Goal: Transaction & Acquisition: Book appointment/travel/reservation

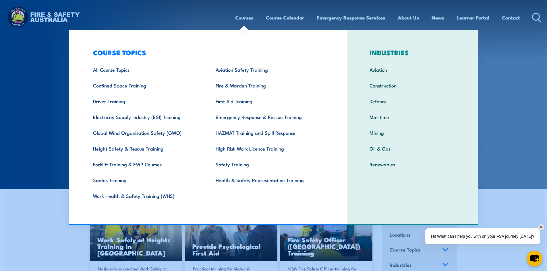
click at [255, 83] on link "Fire & Warden Training" at bounding box center [268, 86] width 123 height 16
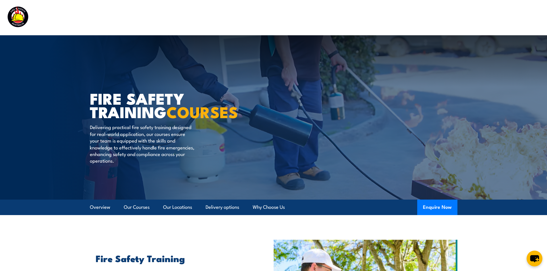
click at [133, 206] on link "Our Courses" at bounding box center [137, 207] width 26 height 15
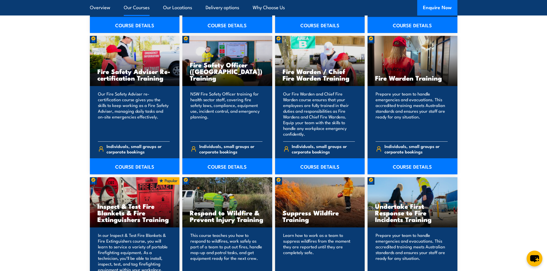
scroll to position [729, 0]
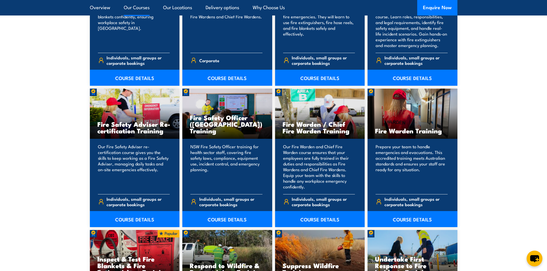
click at [336, 220] on link "COURSE DETAILS" at bounding box center [320, 219] width 90 height 16
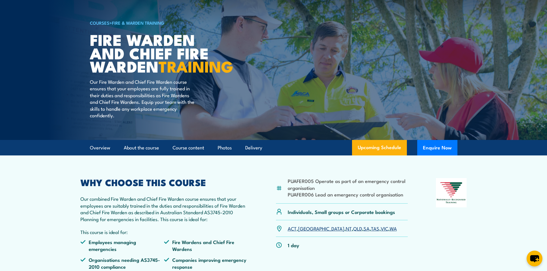
scroll to position [29, 0]
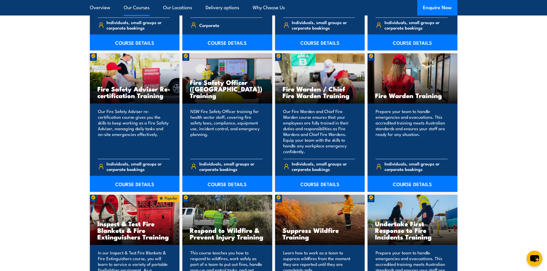
click at [428, 185] on link "COURSE DETAILS" at bounding box center [413, 184] width 90 height 16
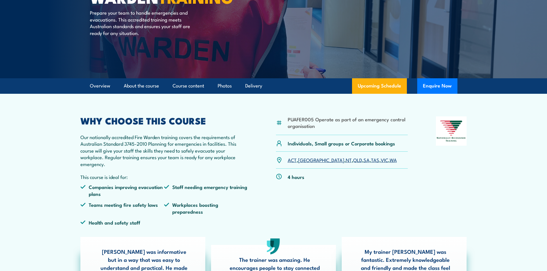
click at [346, 161] on link "NT" at bounding box center [349, 159] width 6 height 7
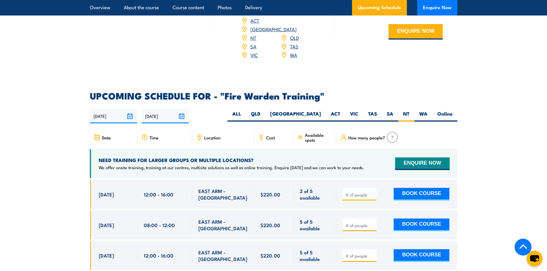
scroll to position [982, 0]
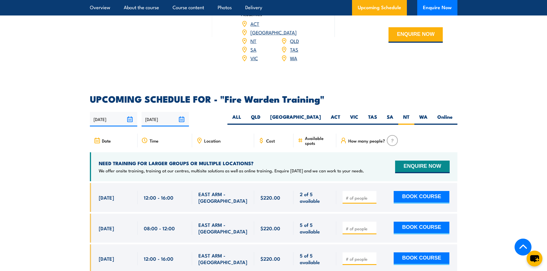
click at [348, 195] on input "number" at bounding box center [360, 198] width 29 height 6
type input "1"
click at [66, 188] on section "UPCOMING SCHEDULE FOR - "Fire Warden Training" 01/10/2025 30/03/2026 1" at bounding box center [273, 250] width 547 height 310
click at [360, 195] on input "1" at bounding box center [360, 198] width 29 height 6
click at [420, 191] on button "BOOK COURSE" at bounding box center [422, 197] width 56 height 13
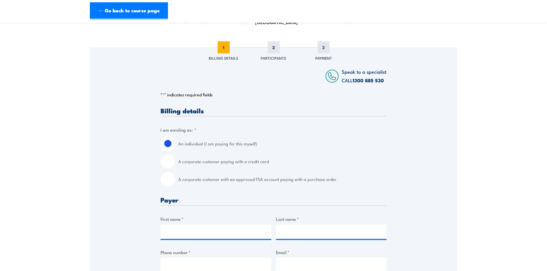
scroll to position [57, 0]
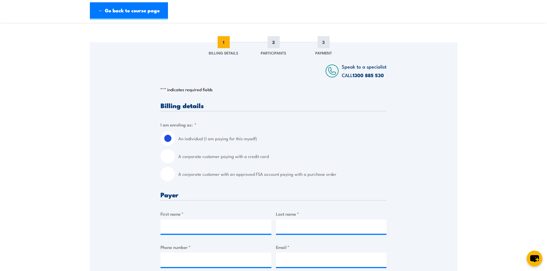
click at [173, 158] on input "A corporate customer paying with a credit card" at bounding box center [168, 156] width 14 height 14
radio input "true"
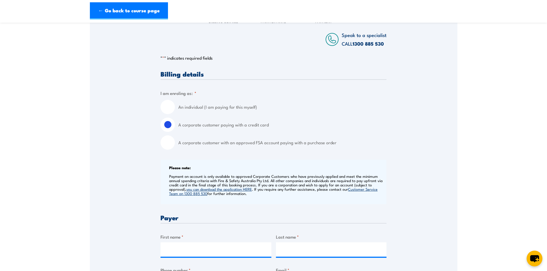
scroll to position [115, 0]
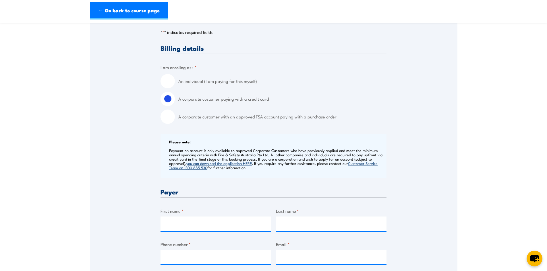
click at [167, 119] on input "A corporate customer with an approved FSA account paying with a purchase order" at bounding box center [168, 117] width 14 height 14
radio input "true"
click at [169, 85] on input "An individual (I am paying for this myself)" at bounding box center [168, 81] width 14 height 14
radio input "true"
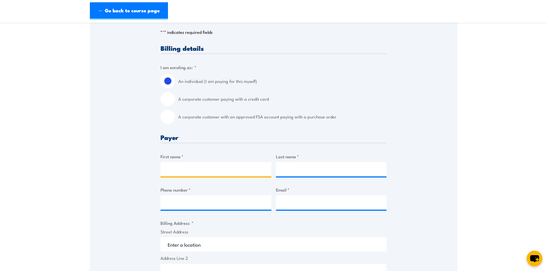
click at [237, 176] on input "First name *" at bounding box center [216, 169] width 111 height 14
type input "Chris"
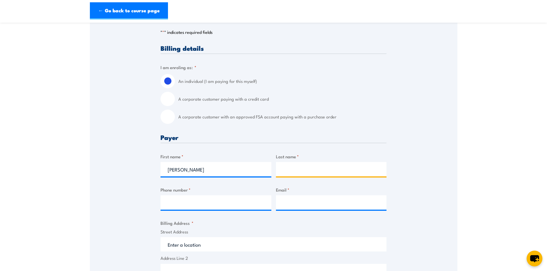
click at [368, 171] on input "Last name *" at bounding box center [331, 169] width 111 height 14
click at [319, 169] on input "Whit" at bounding box center [331, 169] width 111 height 14
click at [320, 174] on input "Whit" at bounding box center [331, 169] width 111 height 14
type input "Whittaker"
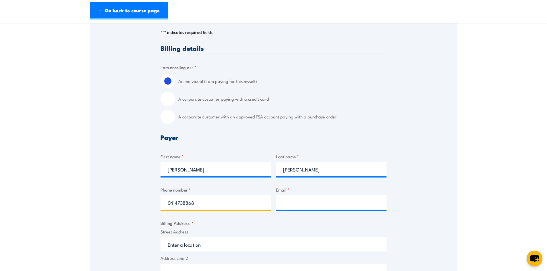
type input "0414738868"
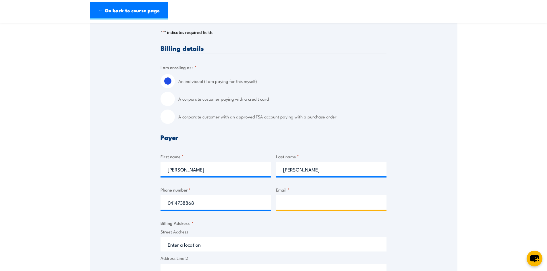
click at [308, 200] on input "Email *" at bounding box center [331, 203] width 111 height 14
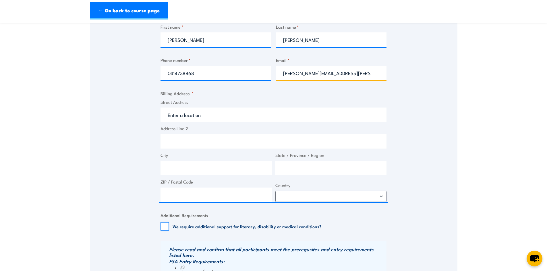
scroll to position [287, 0]
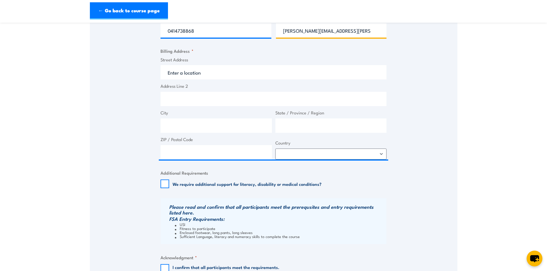
type input "chris.whittaker@auriga.com.au"
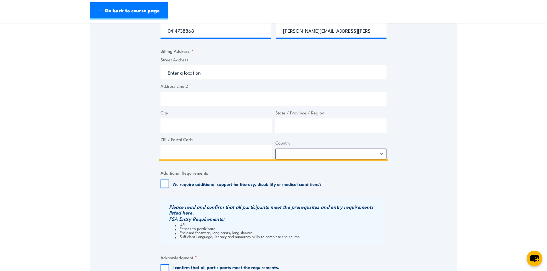
click at [219, 78] on input "Street Address" at bounding box center [274, 72] width 226 height 14
drag, startPoint x: 201, startPoint y: 98, endPoint x: 199, endPoint y: 95, distance: 3.3
click at [201, 98] on input "Address Line 2" at bounding box center [274, 99] width 226 height 14
paste input "25 Muramats Rd East Arm NT"
click at [219, 98] on input "25 Muramats Rd East Arm NT" at bounding box center [274, 99] width 226 height 14
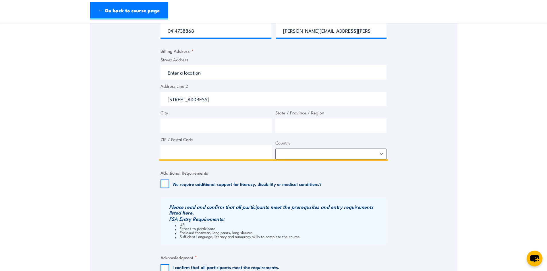
click at [239, 100] on input "25 Muramats Rd East Arm NT" at bounding box center [274, 99] width 226 height 14
type input "25 Muramats Rd East Arm NT"
click at [227, 130] on input "City" at bounding box center [216, 126] width 111 height 14
type input "Darwin"
click at [282, 129] on input "State / Province / Region" at bounding box center [330, 126] width 111 height 14
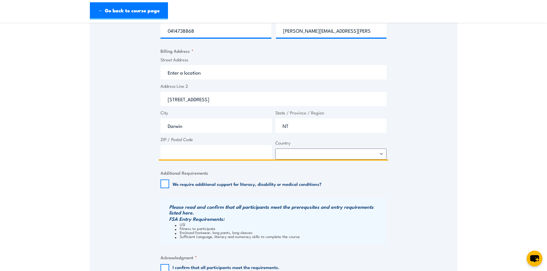
type input "NT"
click at [223, 152] on input "ZIP / Postal Code" at bounding box center [216, 152] width 111 height 14
type input "-"
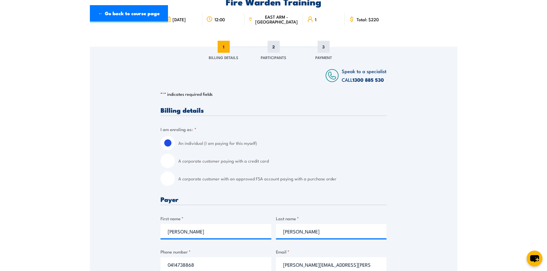
scroll to position [0, 0]
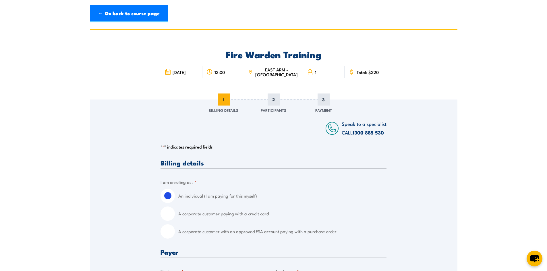
type input "0828"
drag, startPoint x: 178, startPoint y: 69, endPoint x: 194, endPoint y: 78, distance: 18.0
click at [194, 78] on div "[DATE]" at bounding box center [182, 72] width 42 height 13
click at [194, 77] on div "[DATE]" at bounding box center [182, 72] width 42 height 13
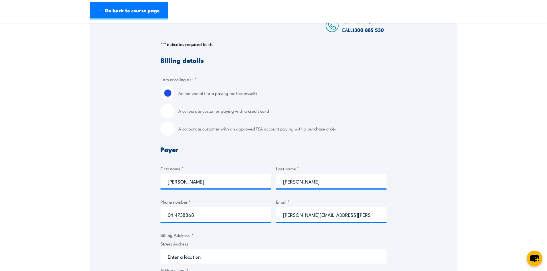
scroll to position [230, 0]
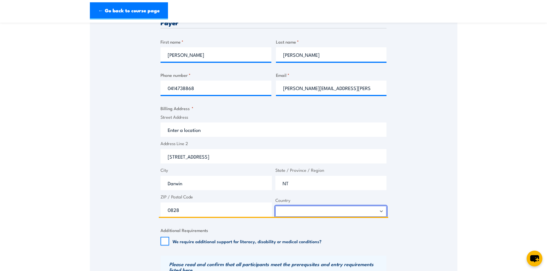
click at [379, 214] on select "Afghanistan Albania Algeria American Samoa Andorra Angola Anguilla Antarctica A…" at bounding box center [330, 211] width 111 height 11
select select "Australia"
click at [275, 206] on select "Afghanistan Albania Algeria American Samoa Andorra Angola Anguilla Antarctica A…" at bounding box center [330, 211] width 111 height 11
click at [133, 217] on div "Speak to a specialist CALL 1300 885 530 CALL 1300 885 530 " * " indicates requi…" at bounding box center [274, 121] width 368 height 502
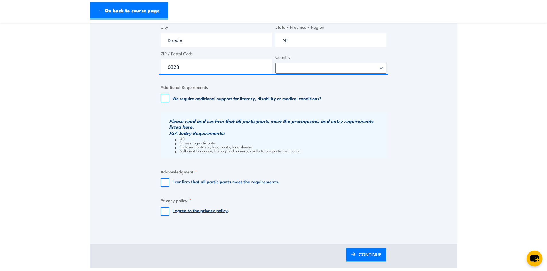
scroll to position [373, 0]
click at [169, 184] on input "I confirm that all participants meet the requirements." at bounding box center [165, 182] width 9 height 9
checkbox input "true"
click at [169, 212] on div "I agree to the privacy policy ." at bounding box center [195, 211] width 69 height 9
click at [167, 214] on input "I agree to the privacy policy ." at bounding box center [165, 211] width 9 height 9
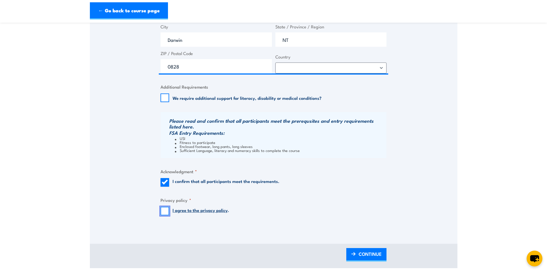
checkbox input "true"
click at [370, 253] on span "CONTINUE" at bounding box center [370, 254] width 23 height 15
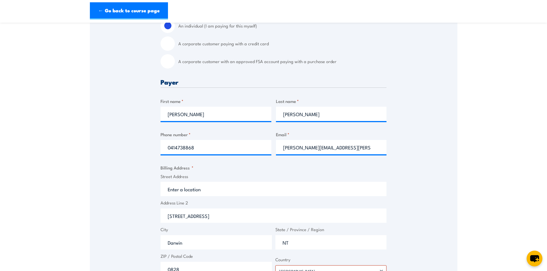
scroll to position [302, 0]
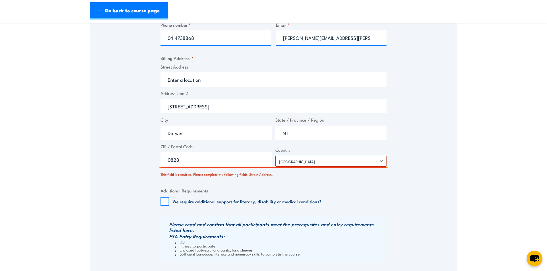
click at [237, 160] on input "0828" at bounding box center [216, 159] width 111 height 14
click at [169, 161] on input "0828" at bounding box center [216, 159] width 111 height 14
click at [169, 162] on input "0828" at bounding box center [216, 159] width 111 height 14
click at [205, 164] on input "0828" at bounding box center [216, 159] width 111 height 14
type input "0800"
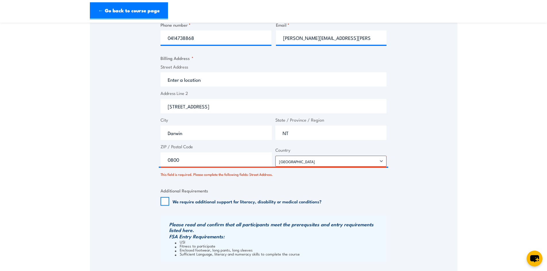
click at [294, 188] on fieldset "Additional Requirements We require additional support for literacy, disability …" at bounding box center [274, 197] width 226 height 19
click at [378, 161] on select "Afghanistan Albania Algeria American Samoa Andorra Angola Anguilla Antarctica A…" at bounding box center [330, 161] width 111 height 11
click at [275, 156] on select "Afghanistan Albania Algeria American Samoa Andorra Angola Anguilla Antarctica A…" at bounding box center [330, 161] width 111 height 11
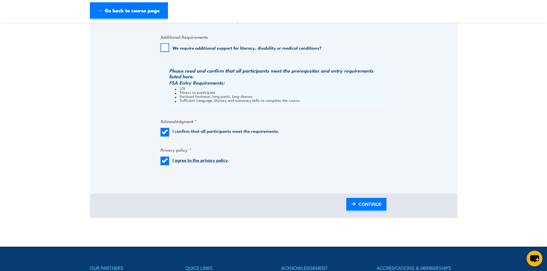
scroll to position [475, 0]
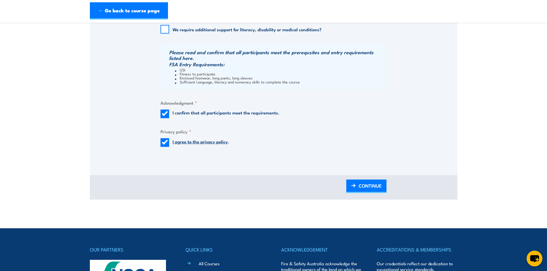
click at [351, 184] on img at bounding box center [353, 186] width 5 height 4
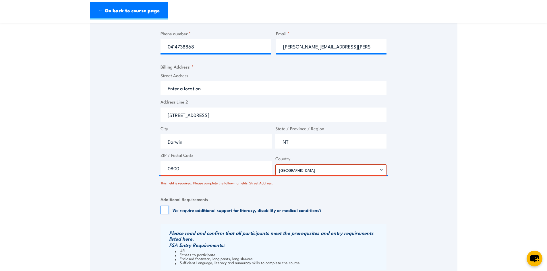
scroll to position [302, 0]
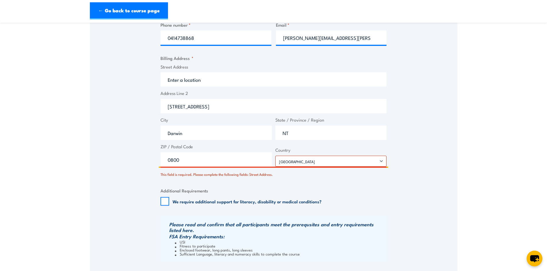
click at [225, 82] on input "Street Address" at bounding box center [274, 79] width 226 height 14
drag, startPoint x: 173, startPoint y: 107, endPoint x: 166, endPoint y: 108, distance: 7.2
click at [166, 108] on input "25 Muramats Rd East Arm NT" at bounding box center [274, 106] width 226 height 14
drag, startPoint x: 169, startPoint y: 108, endPoint x: 220, endPoint y: 92, distance: 53.2
click at [218, 92] on label "Address Line 2" at bounding box center [274, 93] width 226 height 7
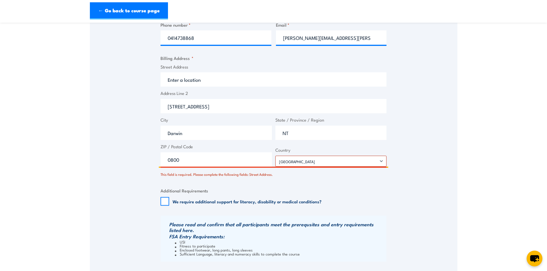
click at [218, 99] on input "25 Muramats Rd East Arm NT" at bounding box center [274, 106] width 226 height 14
drag, startPoint x: 251, startPoint y: 105, endPoint x: 155, endPoint y: 103, distance: 95.6
click at [155, 103] on div "Speak to a specialist CALL 1300 885 530 CALL 1300 885 530 There was a problem w…" at bounding box center [274, 64] width 368 height 534
click at [203, 78] on input "Street Address" at bounding box center [274, 79] width 226 height 14
paste input "25 Muramats Rd East Arm NT"
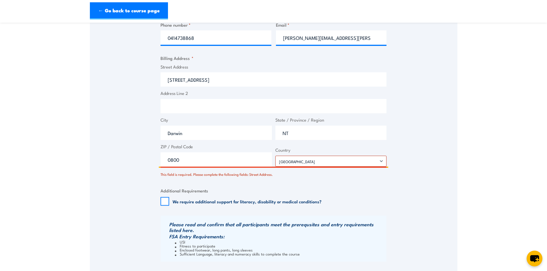
type input "25 Muramats Rd East Arm NT"
click at [417, 90] on div "Speak to a specialist CALL 1300 885 530 CALL 1300 885 530 There was a problem w…" at bounding box center [274, 64] width 368 height 534
click at [214, 161] on input "0800" at bounding box center [216, 159] width 111 height 14
click at [216, 160] on input "0800" at bounding box center [216, 159] width 111 height 14
type input "0828"
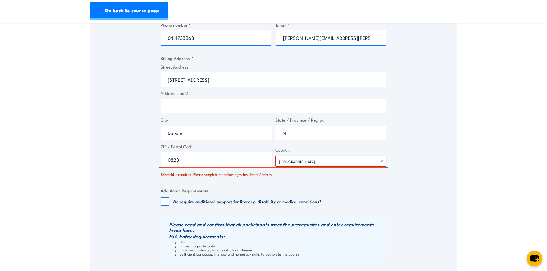
click at [430, 145] on div "Speak to a specialist CALL 1300 885 530 CALL 1300 885 530 There was a problem w…" at bounding box center [274, 64] width 368 height 534
click at [232, 136] on input "Darwin" at bounding box center [216, 133] width 111 height 14
click at [409, 114] on div "Speak to a specialist CALL 1300 885 530 CALL 1300 885 530 There was a problem w…" at bounding box center [274, 64] width 368 height 534
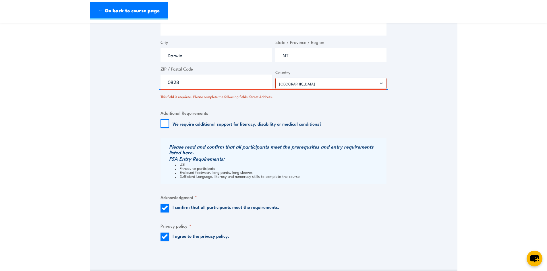
scroll to position [475, 0]
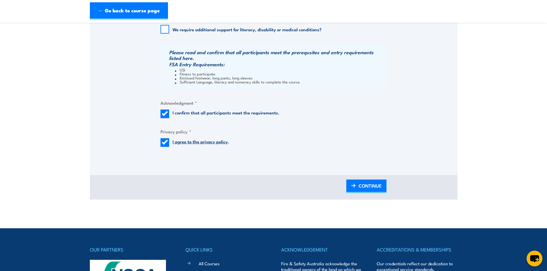
click at [379, 185] on span "CONTINUE" at bounding box center [370, 185] width 23 height 15
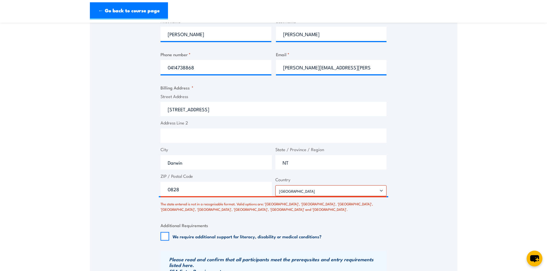
scroll to position [274, 0]
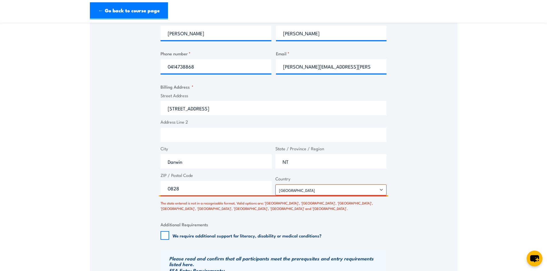
click at [230, 189] on input "0828" at bounding box center [216, 188] width 111 height 14
click at [311, 191] on select "Afghanistan Albania Algeria American Samoa Andorra Angola Anguilla Antarctica A…" at bounding box center [330, 190] width 111 height 11
click at [275, 185] on select "Afghanistan Albania Algeria American Samoa Andorra Angola Anguilla Antarctica A…" at bounding box center [330, 190] width 111 height 11
click at [227, 192] on input "0828" at bounding box center [216, 188] width 111 height 14
type input "0800"
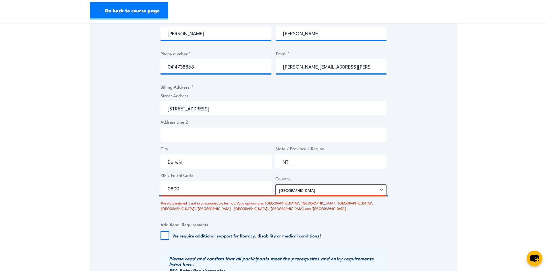
click at [401, 213] on div "Speak to a specialist CALL 1300 885 530 CALL 1300 885 530 There was a problem w…" at bounding box center [274, 96] width 368 height 540
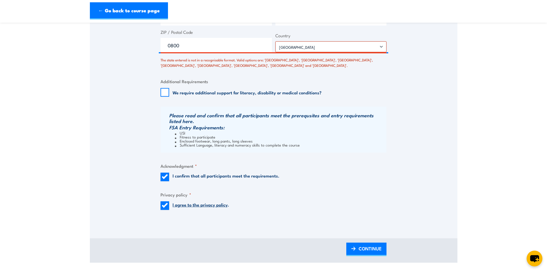
scroll to position [417, 0]
click at [366, 248] on span "CONTINUE" at bounding box center [370, 248] width 23 height 15
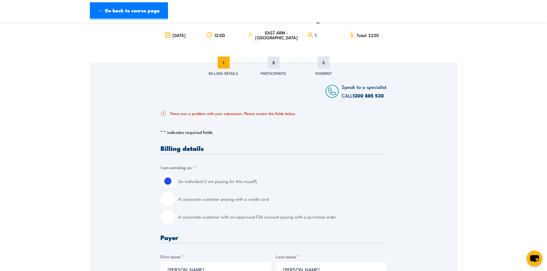
scroll to position [159, 0]
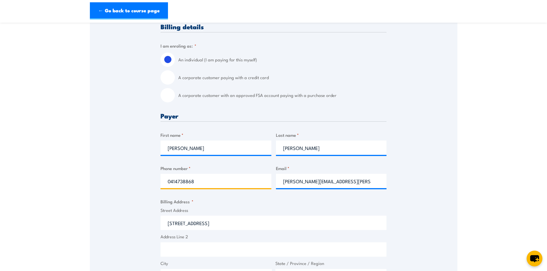
click at [219, 181] on input "0414738868" at bounding box center [216, 181] width 111 height 14
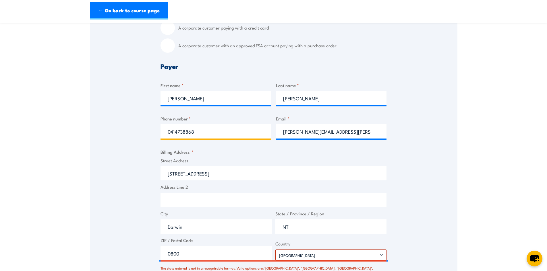
scroll to position [331, 0]
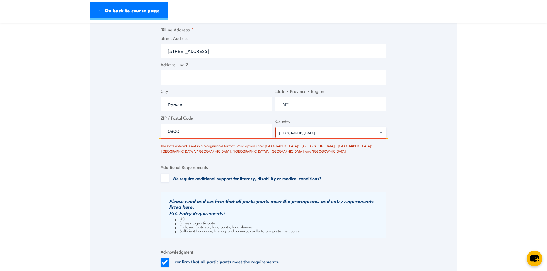
click at [234, 132] on input "0800" at bounding box center [216, 131] width 111 height 14
drag, startPoint x: 218, startPoint y: 134, endPoint x: 143, endPoint y: 131, distance: 74.7
click at [143, 131] on div "Speak to a specialist CALL 1300 885 530 CALL 1300 885 530 There was a problem w…" at bounding box center [274, 39] width 368 height 540
click at [304, 107] on input "NT" at bounding box center [330, 104] width 111 height 14
click at [261, 113] on div "Street Address 25 Muramats Rd East Arm NT Address Line 2 City Darwin State / Pr…" at bounding box center [273, 86] width 229 height 103
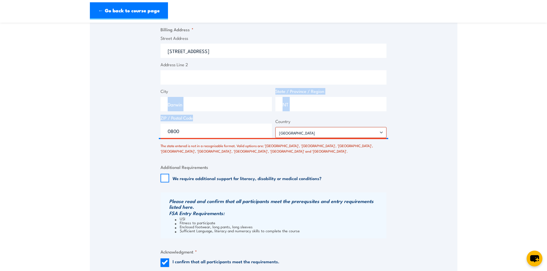
click at [264, 120] on label "ZIP / Postal Code" at bounding box center [216, 118] width 111 height 7
click at [264, 124] on input "0800" at bounding box center [216, 131] width 111 height 14
click at [415, 118] on div "Speak to a specialist CALL 1300 885 530 CALL 1300 885 530 There was a problem w…" at bounding box center [274, 39] width 368 height 540
drag, startPoint x: 324, startPoint y: 103, endPoint x: 263, endPoint y: 101, distance: 61.2
click at [263, 101] on div "Street Address 25 Muramats Rd East Arm NT Address Line 2 City Darwin State / Pr…" at bounding box center [273, 86] width 229 height 103
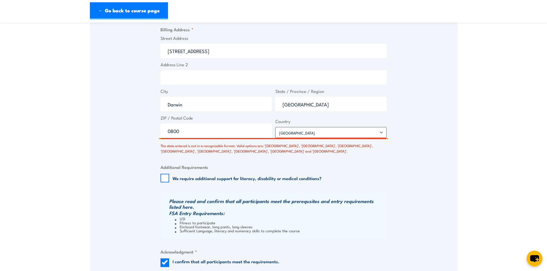
click at [351, 103] on input "Northern Territory" at bounding box center [330, 104] width 111 height 14
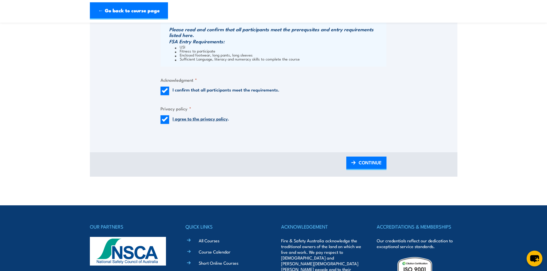
scroll to position [503, 0]
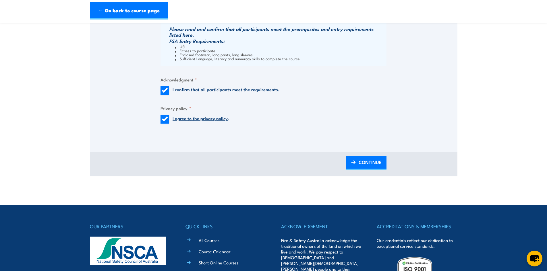
type input "Northern Territory"
click at [378, 168] on span "CONTINUE" at bounding box center [370, 162] width 23 height 15
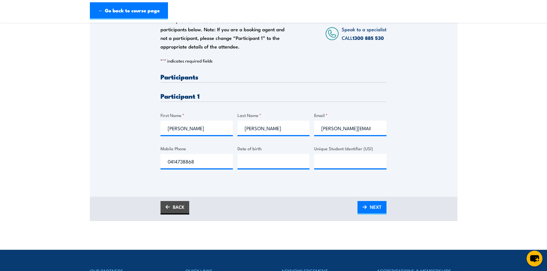
scroll to position [115, 0]
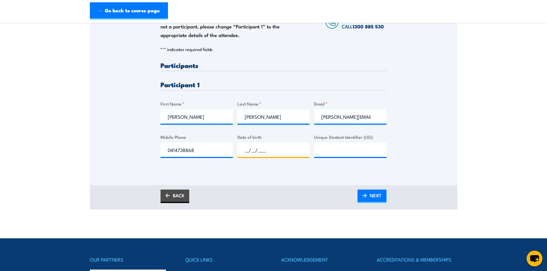
click at [263, 150] on input "__/__/____" at bounding box center [273, 150] width 72 height 14
click at [246, 150] on input "__/__/____" at bounding box center [273, 150] width 72 height 14
type input "23/10/1979"
click at [346, 153] on input "Unique Student Identifier (USI)" at bounding box center [350, 150] width 72 height 14
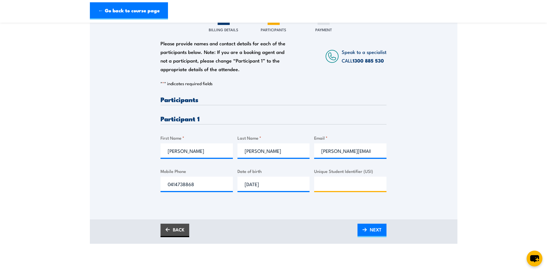
scroll to position [86, 0]
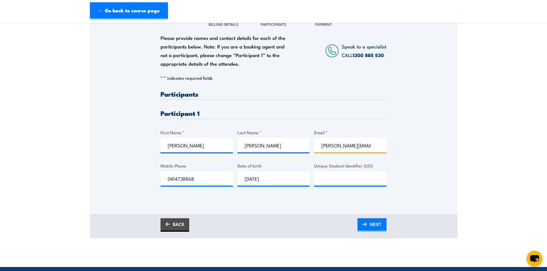
click at [376, 145] on input "chris.whittaker@auriga.com.au" at bounding box center [350, 145] width 72 height 14
click at [373, 146] on input "chris.whittaker@auriga.com.au" at bounding box center [350, 145] width 72 height 14
click at [402, 161] on div "Please provide names and contact details for each of the participants below. No…" at bounding box center [274, 105] width 368 height 185
click at [332, 178] on input "Unique Student Identifier (USI)" at bounding box center [350, 178] width 72 height 14
click at [335, 170] on div "Unique Student Identifier (USI)" at bounding box center [350, 174] width 72 height 23
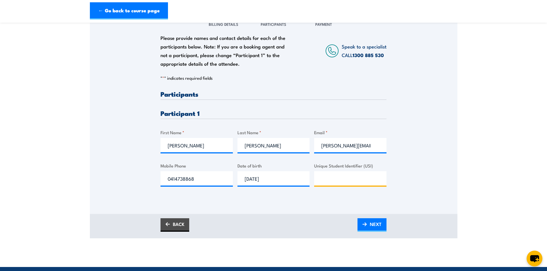
click at [339, 177] on input "Unique Student Identifier (USI)" at bounding box center [350, 178] width 72 height 14
click at [545, 187] on section "Fire Warden Training 16 October 2025 12:00 1 CALL" at bounding box center [273, 91] width 547 height 296
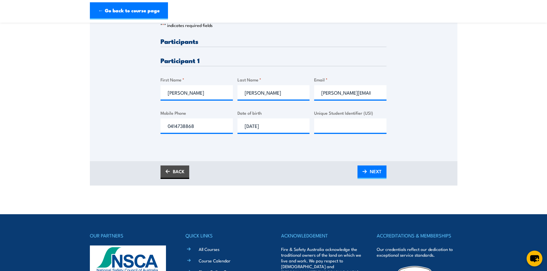
scroll to position [144, 0]
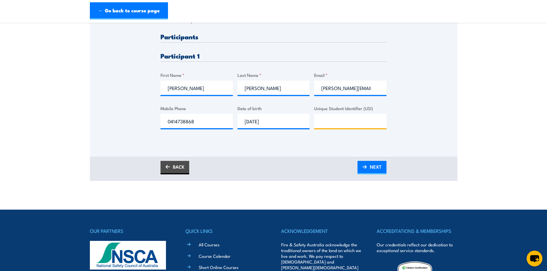
click at [343, 121] on input "Unique Student Identifier (USI)" at bounding box center [350, 121] width 72 height 14
type input "DR27PP4YSV"
click at [376, 166] on span "NEXT" at bounding box center [376, 166] width 12 height 15
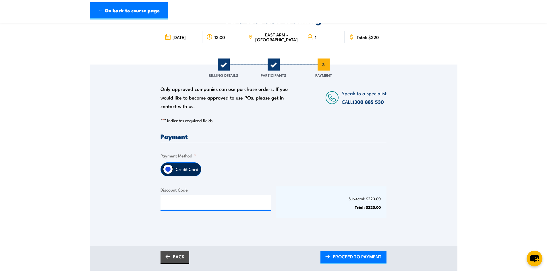
scroll to position [86, 0]
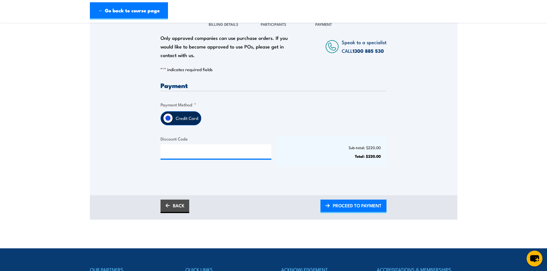
click at [184, 123] on label "Credit Card" at bounding box center [187, 118] width 28 height 13
click at [173, 123] on input "Credit Card" at bounding box center [168, 118] width 10 height 10
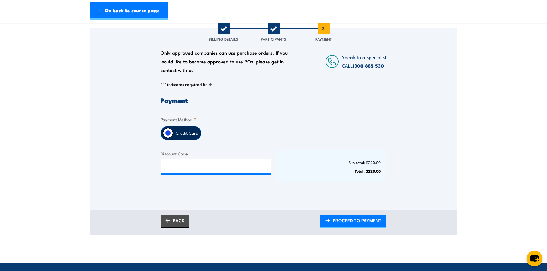
scroll to position [57, 0]
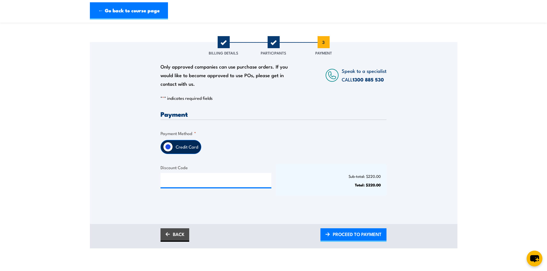
click at [346, 229] on span "PROCEED TO PAYMENT" at bounding box center [357, 234] width 49 height 15
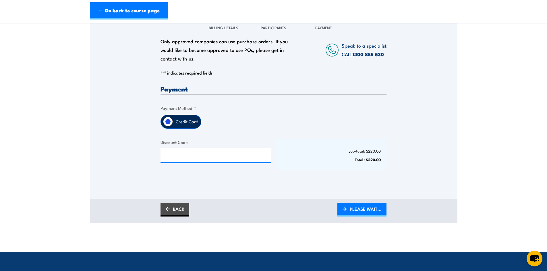
scroll to position [86, 0]
